Goal: Information Seeking & Learning: Check status

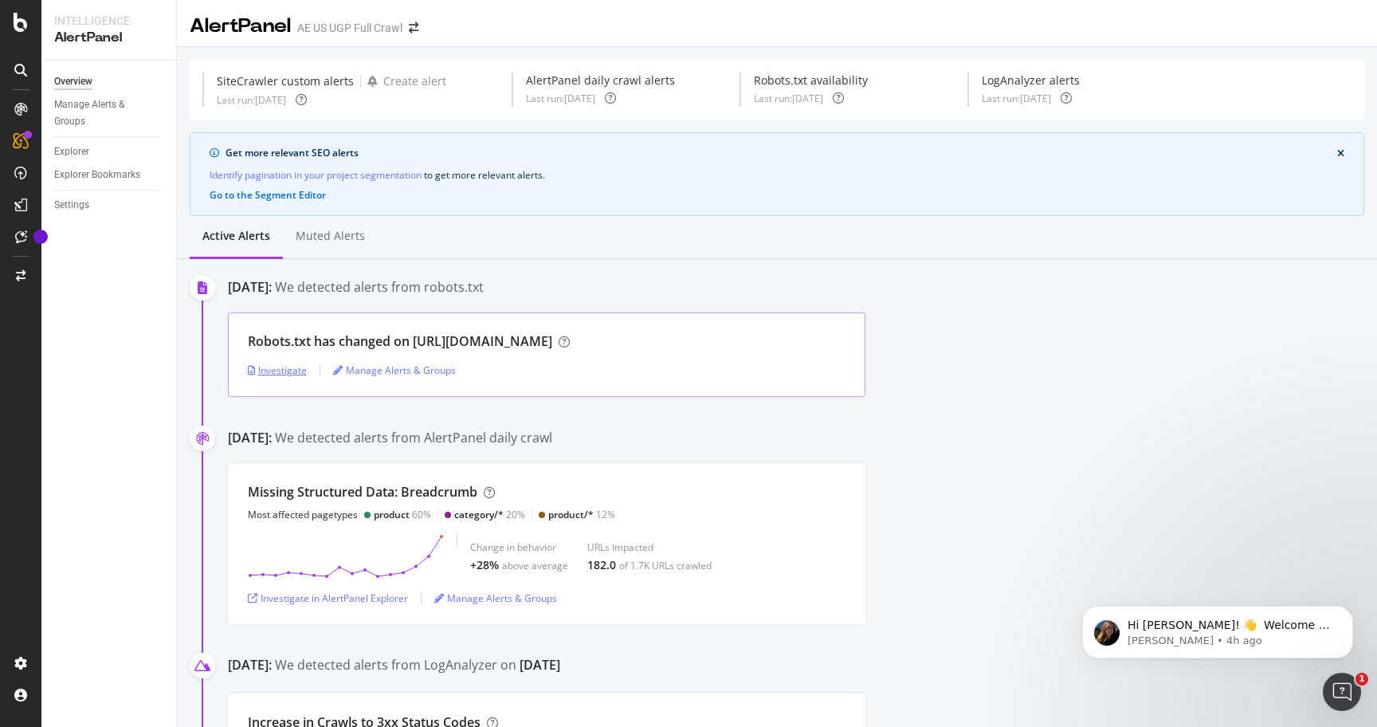
click at [280, 372] on div "Investigate" at bounding box center [277, 370] width 59 height 14
